Goal: Task Accomplishment & Management: Complete application form

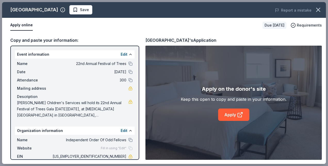
scroll to position [52, 0]
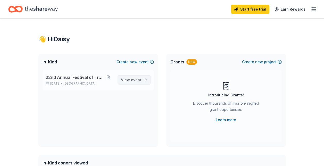
click at [146, 77] on link "View event" at bounding box center [134, 79] width 33 height 9
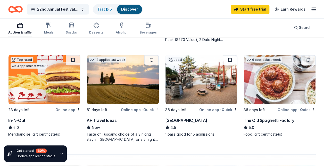
scroll to position [438, 0]
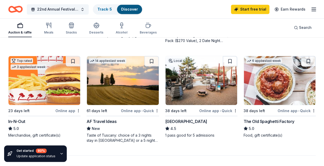
click at [29, 69] on div "Top rated 3 applies last week" at bounding box center [29, 63] width 40 height 15
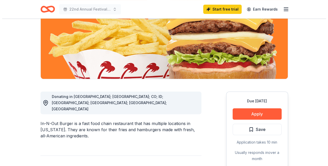
scroll to position [76, 0]
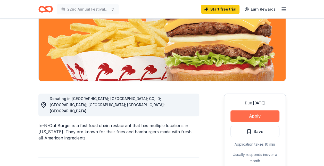
click at [274, 112] on button "Apply" at bounding box center [255, 115] width 49 height 11
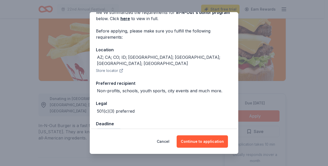
scroll to position [34, 0]
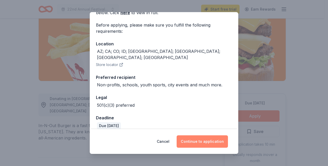
click at [206, 144] on button "Continue to application" at bounding box center [202, 141] width 51 height 12
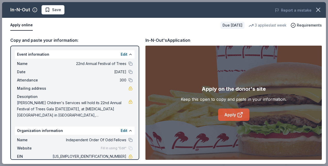
click at [234, 112] on link "Apply" at bounding box center [233, 115] width 31 height 12
